Goal: Task Accomplishment & Management: Manage account settings

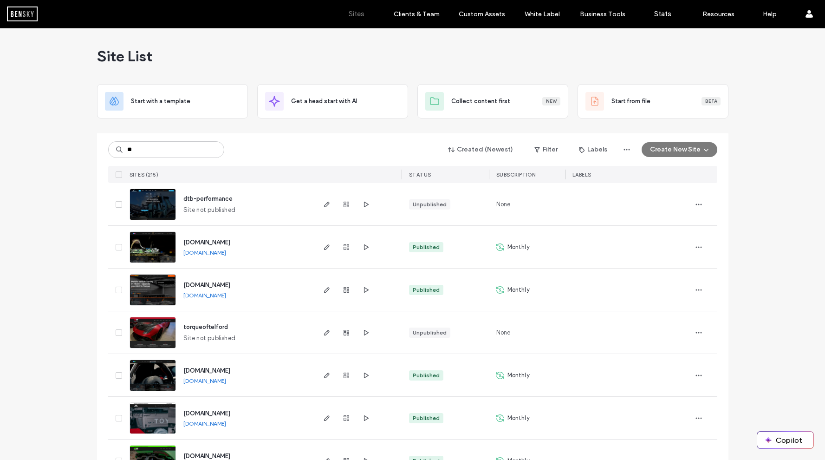
type input "***"
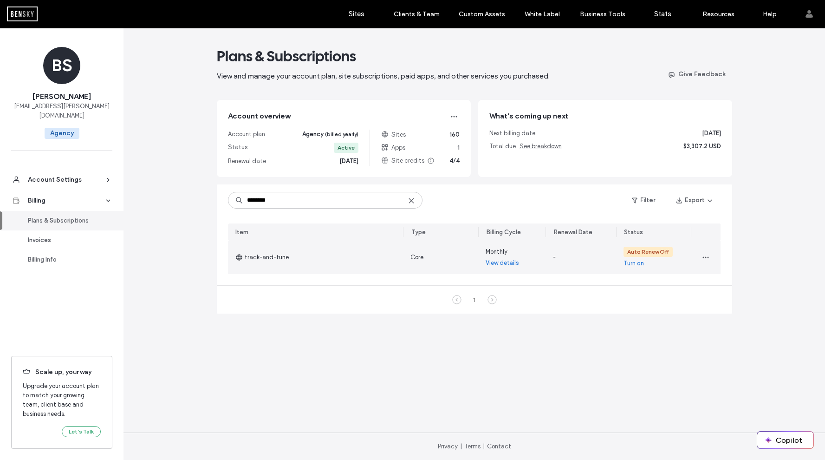
click at [631, 263] on link "Turn on" at bounding box center [633, 263] width 20 height 9
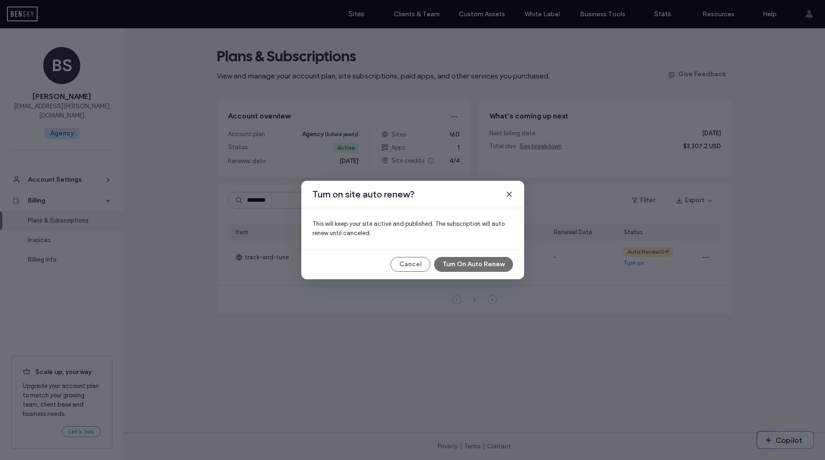
click at [493, 262] on button "Turn On Auto Renew" at bounding box center [473, 264] width 79 height 15
